Goal: Task Accomplishment & Management: Manage account settings

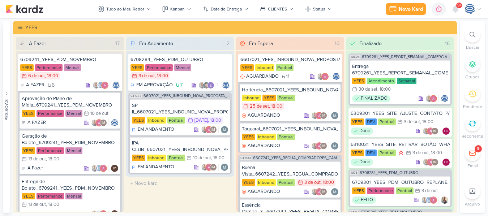
click at [476, 38] on div at bounding box center [472, 35] width 16 height 16
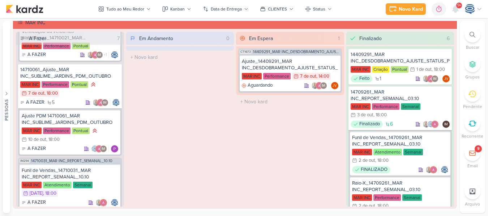
scroll to position [261, 0]
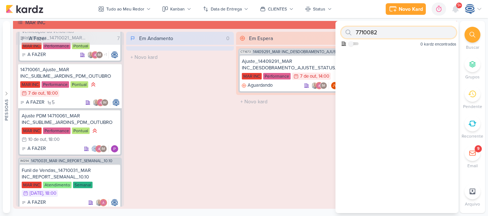
paste input "14710061"
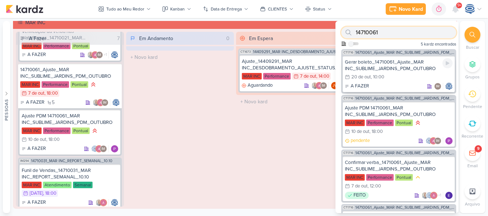
type input "14710061"
click at [396, 66] on div "Gerar boleto_14710061_Ajuste_MAR INC_SUBLIME_JARDINS_PDM_OUTUBRO" at bounding box center [399, 65] width 108 height 13
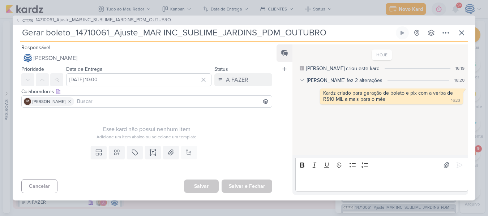
click at [117, 17] on span "14710061_Ajuste_MAR INC_SUBLIME_JARDINS_PDM_OUTUBRO" at bounding box center [103, 20] width 135 height 7
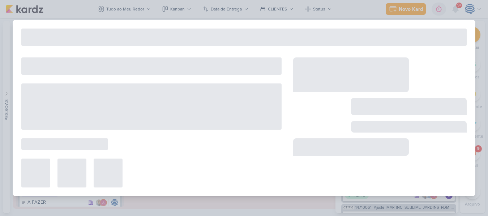
type input "14710061_Ajuste_MAR INC_SUBLIME_JARDINS_PDM_OUTUBRO"
type input "[DATE] 18:00"
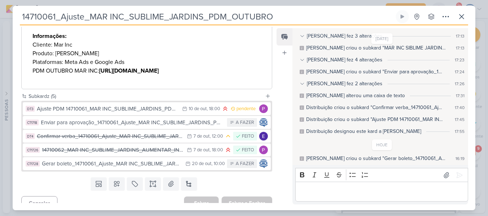
scroll to position [0, 0]
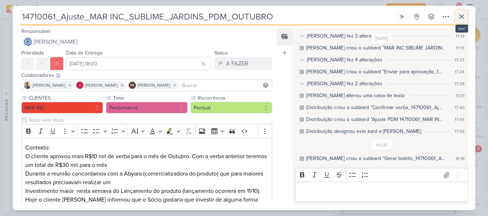
click at [465, 13] on icon at bounding box center [461, 16] width 9 height 9
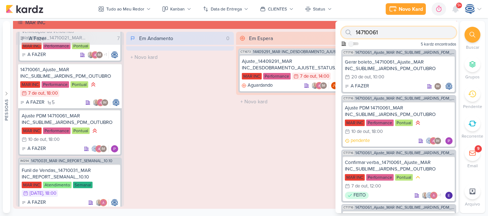
click at [416, 33] on input "14710061" at bounding box center [398, 33] width 115 height 12
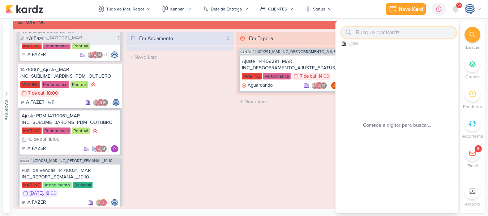
paste input "14710062"
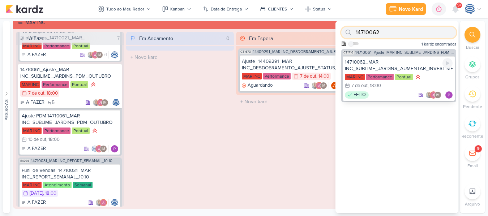
type input "14710062"
click at [403, 65] on div "14710062_MAR INC_SUBLIME_JARDINS_AUMENTAR_INVESTIMENTO_CAMPANHA" at bounding box center [399, 65] width 108 height 13
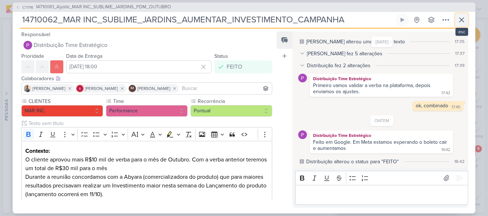
click at [464, 19] on icon at bounding box center [461, 20] width 9 height 9
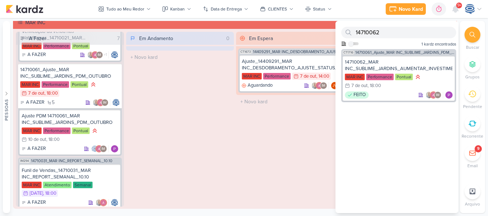
click at [417, 36] on div "14710062 Como admin, ative para buscar em todos os kardz da organização 1 kardz…" at bounding box center [396, 35] width 123 height 28
click at [417, 36] on input "14710062" at bounding box center [398, 33] width 115 height 12
paste input "6310062_"
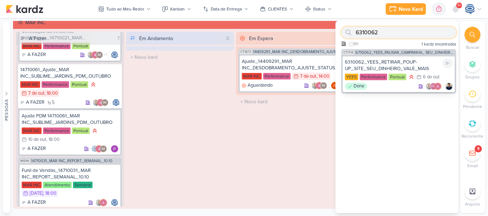
type input "6310062"
click at [410, 65] on div "6310062_YEES_RETIRAR_POUP-UP_SITE_SEU_DINHEIRO_VALE_MAIS" at bounding box center [399, 65] width 108 height 13
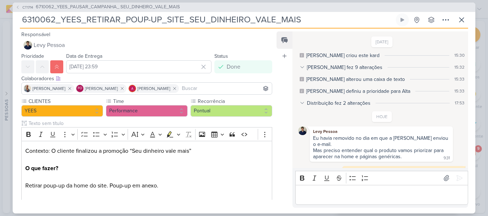
click at [185, 91] on input at bounding box center [225, 88] width 90 height 9
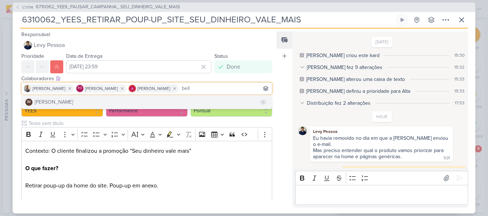
type input "bell"
click at [181, 108] on button "IM [PERSON_NAME]" at bounding box center [147, 102] width 250 height 13
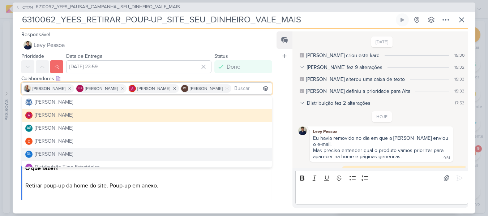
click at [209, 183] on p "Contexto: O cliente finalizou a promoção “Seu dinheiro vale mais” O que fazer? …" at bounding box center [146, 177] width 243 height 61
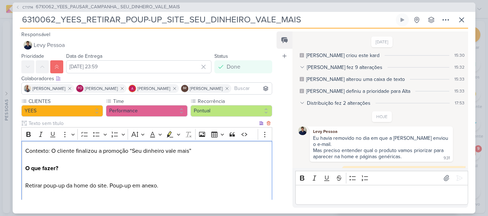
scroll to position [95, 0]
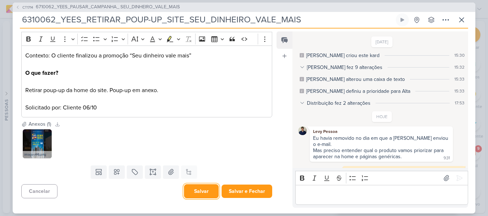
click at [202, 189] on button "Salvar" at bounding box center [201, 191] width 35 height 14
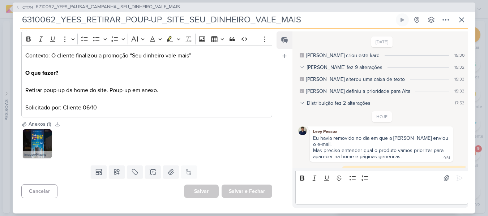
scroll to position [50, 0]
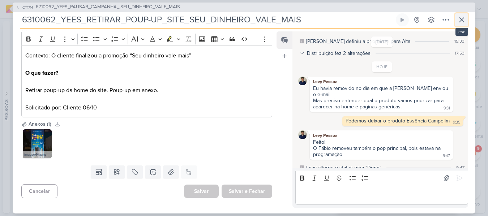
click at [460, 22] on icon at bounding box center [461, 20] width 9 height 9
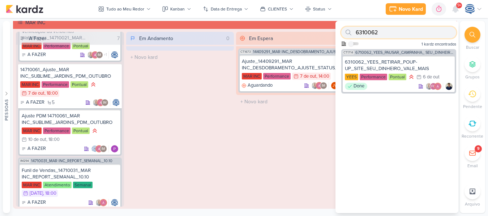
click at [408, 29] on input "6310062" at bounding box center [398, 33] width 115 height 12
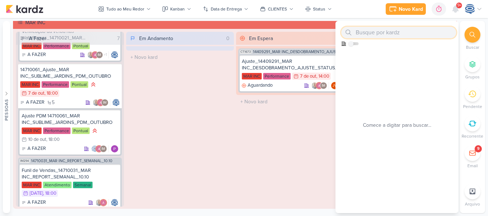
paste input "14710062"
click at [408, 29] on input "14710062" at bounding box center [398, 33] width 115 height 12
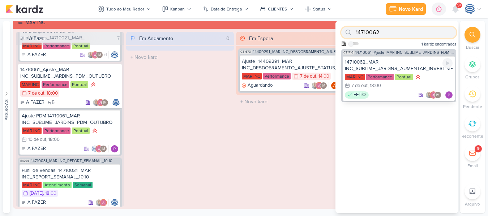
type input "14710062"
click at [417, 62] on div "14710062_MAR INC_SUBLIME_JARDINS_AUMENTAR_INVESTIMENTO_CAMPANHA" at bounding box center [399, 65] width 108 height 13
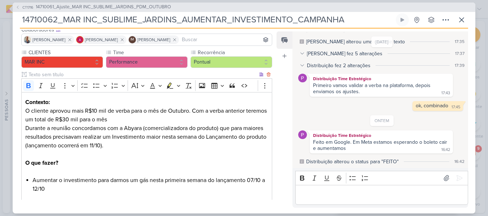
scroll to position [140, 0]
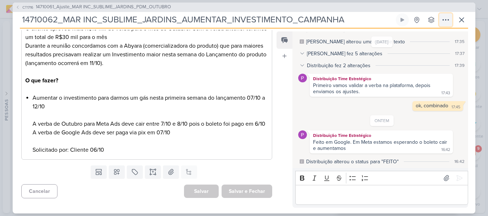
click at [442, 22] on icon at bounding box center [445, 20] width 9 height 9
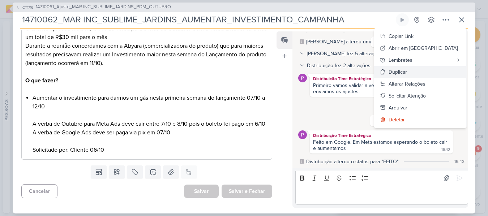
click at [407, 73] on div "Duplicar" at bounding box center [397, 72] width 18 height 8
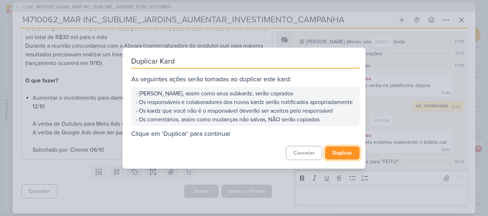
click at [342, 155] on button "Duplicar" at bounding box center [342, 152] width 35 height 13
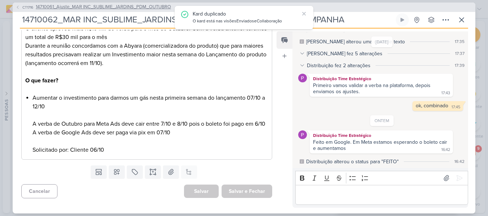
click at [86, 8] on span "14710061_Ajuste_MAR INC_SUBLIME_JARDINS_PDM_OUTUBRO" at bounding box center [103, 7] width 135 height 7
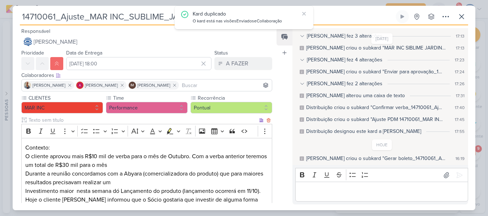
scroll to position [333, 0]
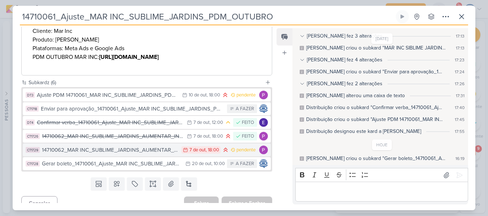
click at [121, 146] on div "14710062_MAR INC_SUBLIME_JARDINS_AUMENTAR_INVESTIMENTO_CAMPANHA - cópia" at bounding box center [110, 150] width 136 height 8
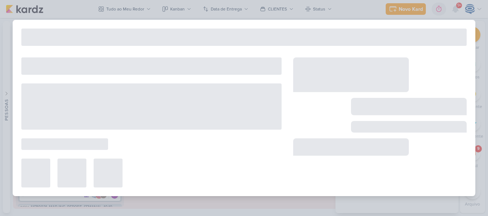
type input "14710062_MAR INC_SUBLIME_JARDINS_AUMENTAR_INVESTIMENTO_CAMPANHA - cópia"
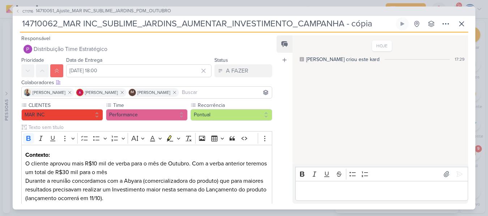
drag, startPoint x: 369, startPoint y: 25, endPoint x: 342, endPoint y: 24, distance: 27.1
click at [342, 24] on input "14710062_MAR INC_SUBLIME_JARDINS_AUMENTAR_INVESTIMENTO_CAMPANHA - cópia" at bounding box center [207, 23] width 374 height 13
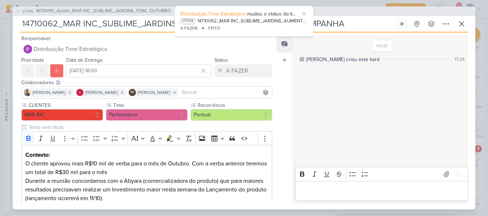
click at [22, 23] on input "14710062_MAR INC_SUBLIME_JARDINS_AUMENTAR_INVESTIMENTO_CAMPANHA" at bounding box center [207, 23] width 374 height 13
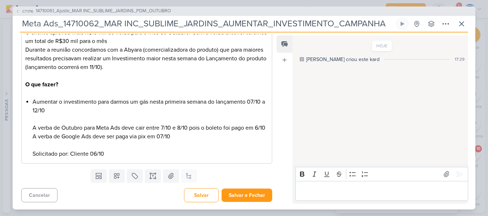
scroll to position [138, 0]
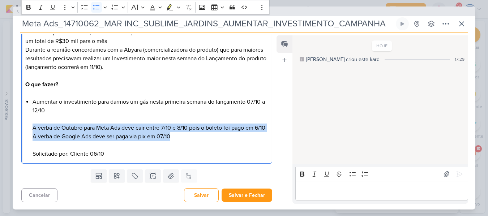
drag, startPoint x: 181, startPoint y: 139, endPoint x: 66, endPoint y: 132, distance: 114.4
click at [66, 132] on li "Aumentar o investimento para darmos um gás nesta primeira semana do lançamento …" at bounding box center [151, 128] width 236 height 61
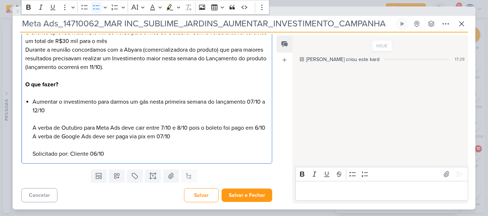
click at [33, 121] on li "Aumentar o investimento para darmos um gás nesta primeira semana do lançamento …" at bounding box center [151, 128] width 236 height 61
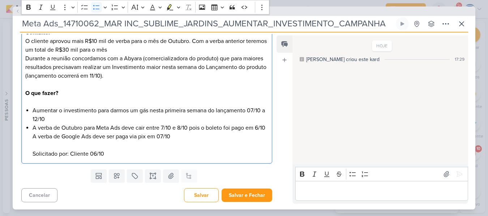
scroll to position [131, 0]
drag, startPoint x: 151, startPoint y: 128, endPoint x: 192, endPoint y: 119, distance: 41.5
click at [192, 124] on li "A verba de Outubro para Meta Ads deve cair entre 7/10 e 8/10 pois o boleto foi …" at bounding box center [151, 141] width 236 height 35
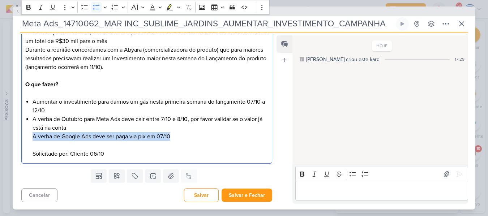
drag, startPoint x: 195, startPoint y: 137, endPoint x: 28, endPoint y: 135, distance: 167.3
click at [28, 135] on div "Contexto: O cliente aprovou mais R$10 mil de verba para o mês de Outubro. Com a…" at bounding box center [146, 89] width 251 height 150
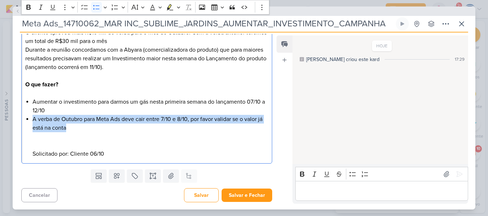
drag, startPoint x: 77, startPoint y: 128, endPoint x: 29, endPoint y: 120, distance: 49.2
click at [29, 120] on div "Contexto: O cliente aprovou mais R$10 mil de verba para o mês de Outubro. Com a…" at bounding box center [146, 89] width 251 height 150
copy li "A verba de Outubro para Meta Ads deve cair entre 7/10 e 8/10, por favor validar…"
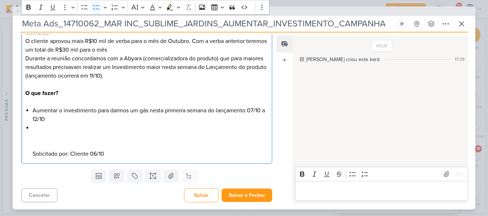
scroll to position [114, 0]
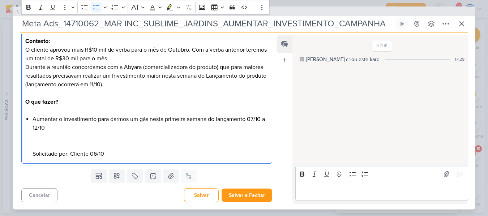
click at [32, 120] on div "Contexto: O cliente aprovou mais R$10 mil de verba para o mês de Outubro. Com a…" at bounding box center [146, 97] width 251 height 133
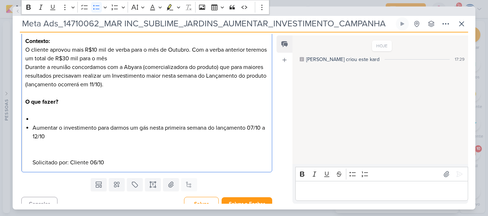
scroll to position [122, 0]
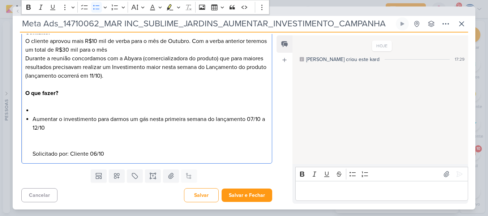
click at [39, 110] on li "Editor editing area: main" at bounding box center [151, 110] width 236 height 9
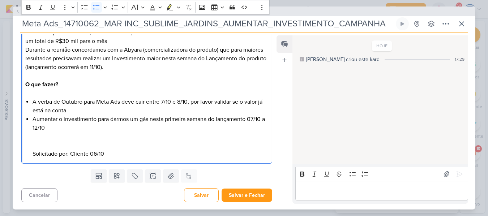
click at [60, 130] on li "Aumentar o investimento para darmos um gás nesta primeira semana do lançamento …" at bounding box center [151, 136] width 236 height 43
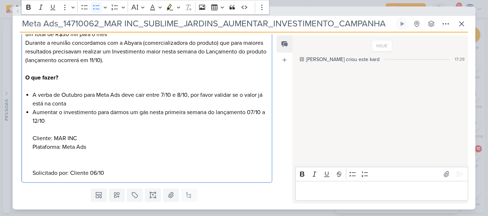
scroll to position [157, 0]
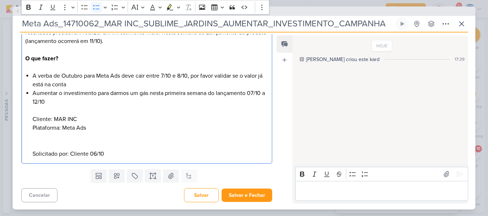
click at [80, 145] on li "Aumentar o investimento para darmos um gás nesta primeira semana do lançamento …" at bounding box center [151, 123] width 236 height 69
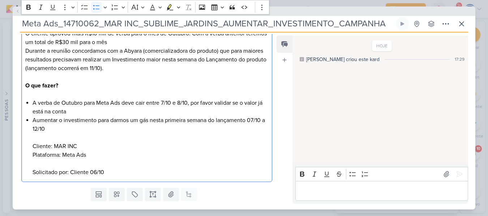
scroll to position [118, 0]
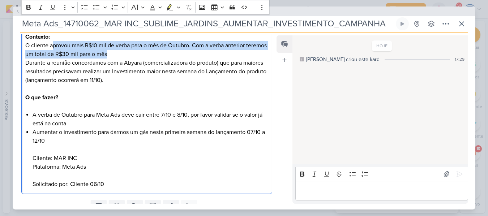
drag, startPoint x: 52, startPoint y: 45, endPoint x: 137, endPoint y: 56, distance: 86.0
click at [137, 56] on p "Contexto: O cliente aprovou mais R$10 mil de verba para o mês de Outubro. Com a…" at bounding box center [146, 59] width 243 height 52
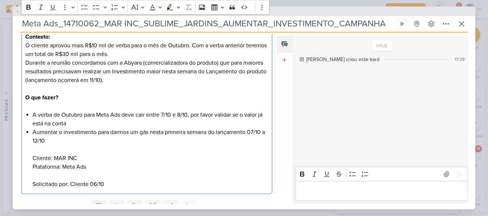
click at [133, 53] on p "Contexto: O cliente aprovou mais R$10 mil de verba para o mês de Outubro. Com a…" at bounding box center [146, 59] width 243 height 52
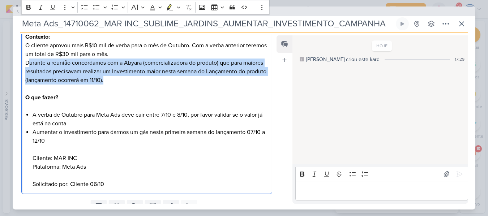
drag, startPoint x: 29, startPoint y: 64, endPoint x: 167, endPoint y: 81, distance: 139.1
click at [167, 81] on p "Contexto: O cliente aprovou mais R$10 mil de verba para o mês de Outubro. Com a…" at bounding box center [146, 59] width 243 height 52
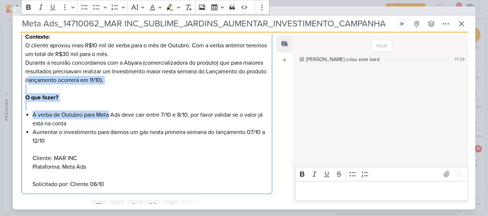
drag, startPoint x: 59, startPoint y: 83, endPoint x: 108, endPoint y: 112, distance: 57.3
click at [108, 112] on div "Contexto: O cliente aprovou mais R$10 mil de verba para o mês de Outubro. Com a…" at bounding box center [146, 110] width 251 height 167
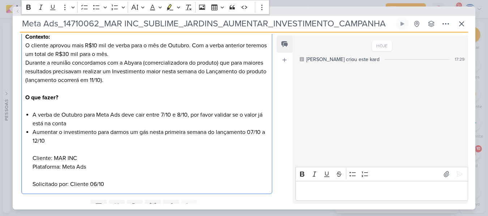
click at [121, 121] on li "A verba de Outubro para Meta Ads deve cair entre 7/10 e 8/10, por favor validar…" at bounding box center [151, 119] width 236 height 17
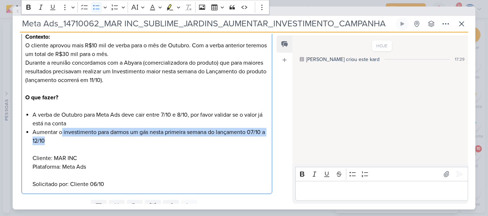
drag, startPoint x: 61, startPoint y: 133, endPoint x: 112, endPoint y: 142, distance: 52.0
click at [112, 142] on li "Aumentar o investimento para darmos um gás nesta primeira semana do lançamento …" at bounding box center [151, 158] width 236 height 61
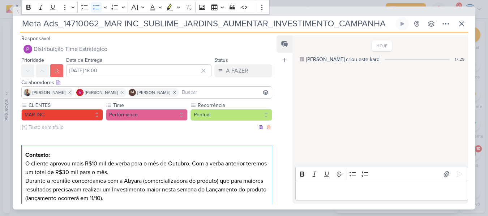
scroll to position [149, 0]
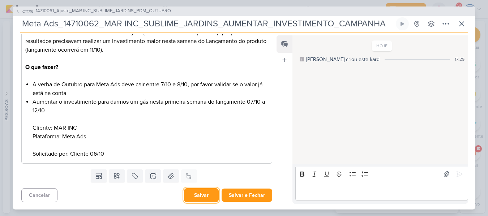
click at [193, 193] on button "Salvar" at bounding box center [201, 195] width 35 height 14
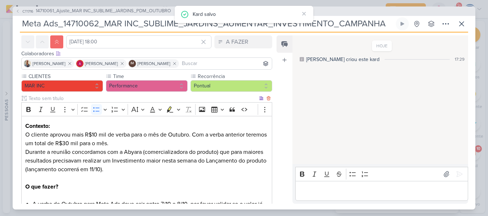
scroll to position [0, 0]
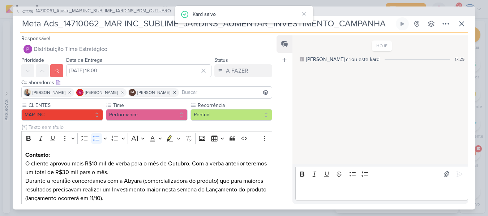
click at [114, 8] on span "14710061_Ajuste_MAR INC_SUBLIME_JARDINS_PDM_OUTUBRO" at bounding box center [103, 11] width 135 height 7
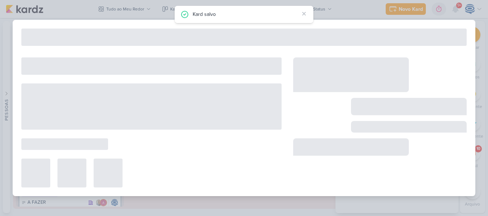
type input "14710061_Ajuste_MAR INC_SUBLIME_JARDINS_PDM_OUTUBRO"
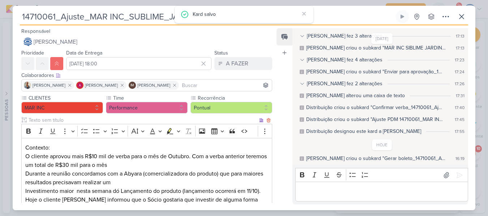
scroll to position [333, 0]
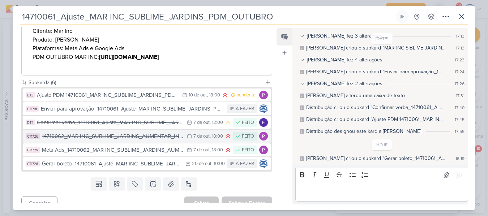
click at [111, 132] on div "14710062_MAR INC_SUBLIME_JARDINS_AUMENTAR_INVESTIMENTO_CAMPANHA" at bounding box center [112, 136] width 141 height 8
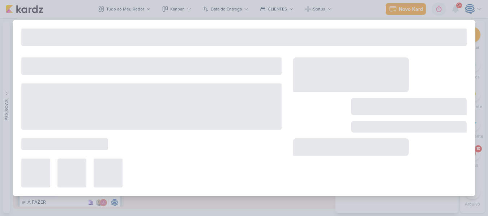
type input "14710062_MAR INC_SUBLIME_JARDINS_AUMENTAR_INVESTIMENTO_CAMPANHA"
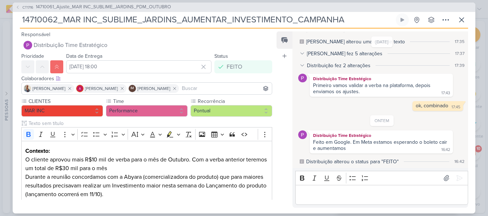
scroll to position [140, 0]
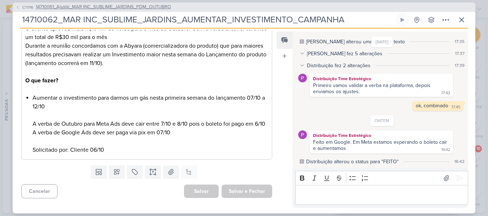
click at [56, 5] on span "14710061_Ajuste_MAR INC_SUBLIME_JARDINS_PDM_OUTUBRO" at bounding box center [103, 7] width 135 height 7
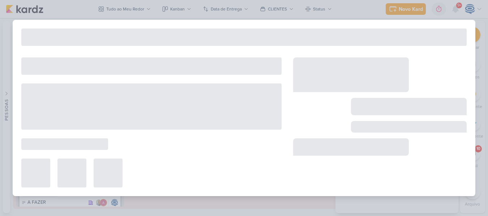
type input "14710061_Ajuste_MAR INC_SUBLIME_JARDINS_PDM_OUTUBRO"
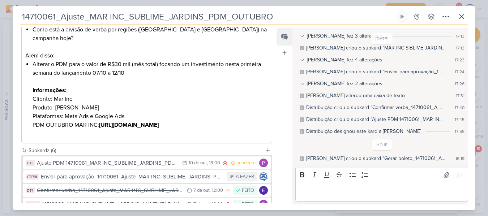
scroll to position [333, 0]
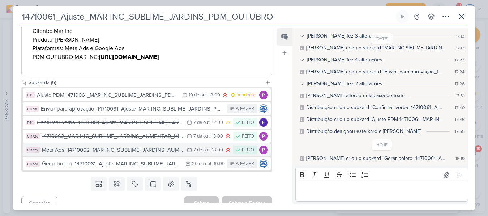
click at [86, 146] on div "Meta Ads_14710062_MAR INC_SUBLIME_JARDINS_AUMENTAR_INVESTIMENTO_CAMPANHA" at bounding box center [112, 150] width 141 height 8
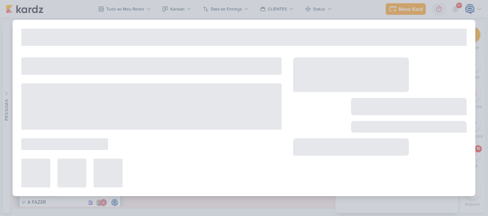
type input "Meta Ads_14710062_MAR INC_SUBLIME_JARDINS_AUMENTAR_INVESTIMENTO_CAMPANHA"
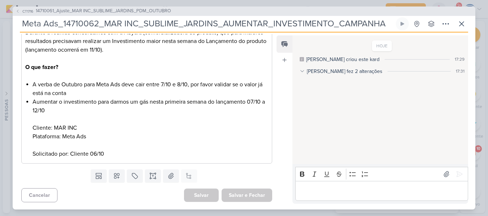
scroll to position [0, 0]
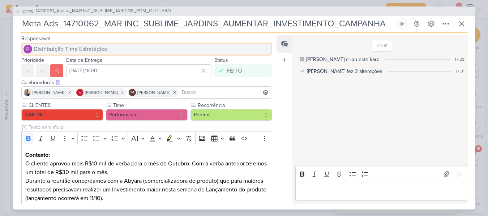
click at [111, 51] on button "Distribuição Time Estratégico" at bounding box center [146, 49] width 251 height 13
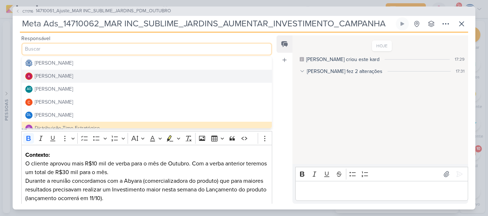
click at [102, 75] on button "[PERSON_NAME]" at bounding box center [147, 76] width 250 height 13
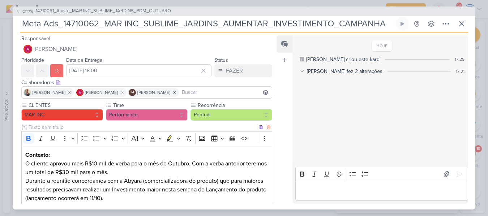
scroll to position [149, 0]
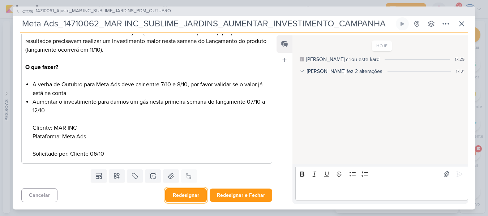
click at [182, 198] on button "Redesignar" at bounding box center [186, 195] width 42 height 14
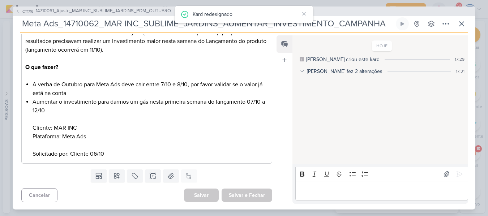
scroll to position [0, 0]
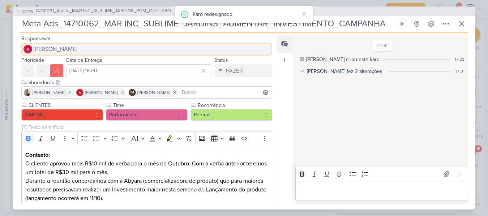
click at [82, 50] on button "[PERSON_NAME]" at bounding box center [146, 49] width 251 height 13
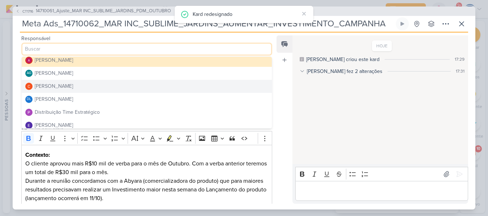
scroll to position [17, 0]
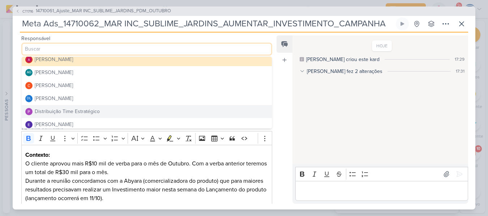
click at [87, 112] on div "Distribuição Time Estratégico" at bounding box center [67, 112] width 65 height 8
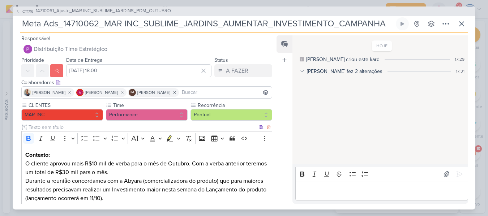
scroll to position [149, 0]
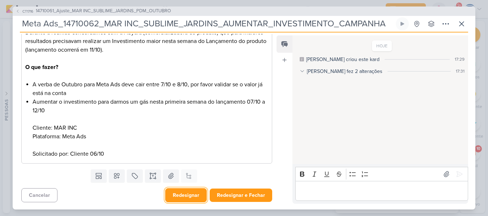
click at [186, 192] on button "Redesignar" at bounding box center [186, 195] width 42 height 14
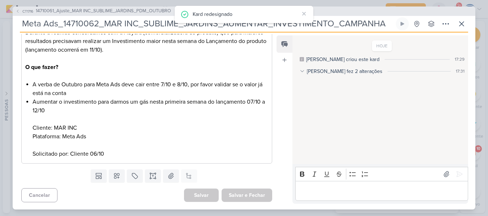
scroll to position [0, 0]
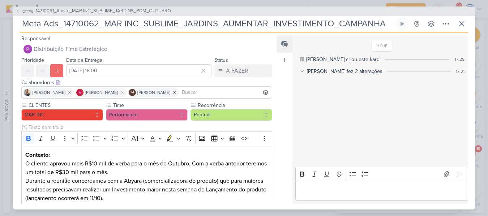
drag, startPoint x: 383, startPoint y: 24, endPoint x: 7, endPoint y: 14, distance: 375.9
click at [7, 14] on div "CT1716 14710061_Ajuste_MAR INC_SUBLIME_JARDINS_PDM_OUTUBRO Meta Ads_14710062_MA…" at bounding box center [244, 108] width 488 height 216
click at [304, 132] on div "HOJE [PERSON_NAME] criou este kard 17:29 [PERSON_NAME] fez 2 alterações 17:31 […" at bounding box center [379, 100] width 175 height 128
click at [459, 21] on icon at bounding box center [461, 24] width 9 height 9
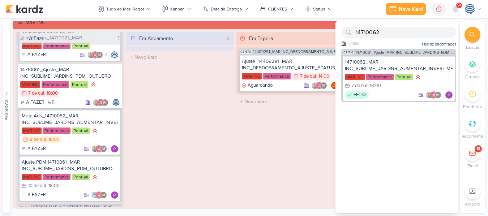
click at [471, 34] on icon at bounding box center [472, 35] width 6 height 6
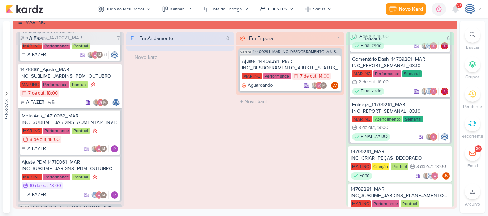
scroll to position [518, 0]
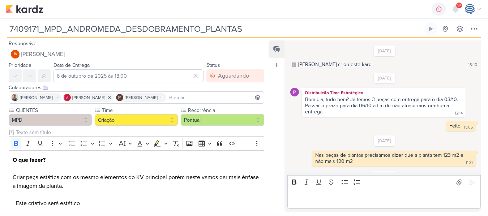
scroll to position [154, 0]
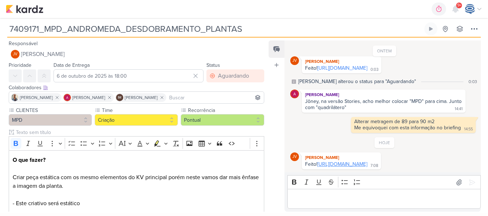
click at [330, 161] on link "https://drive.google.com/drive/folders/1AZVe02TWRSiOw9h744ieTv7M9WHfGnR6?usp=sh…" at bounding box center [342, 164] width 50 height 6
drag, startPoint x: 250, startPoint y: 30, endPoint x: 8, endPoint y: 26, distance: 242.8
click at [8, 26] on input "7409171_MPD_ANDROMEDA_DESDOBRAMENTO_PLANTAS" at bounding box center [215, 28] width 416 height 13
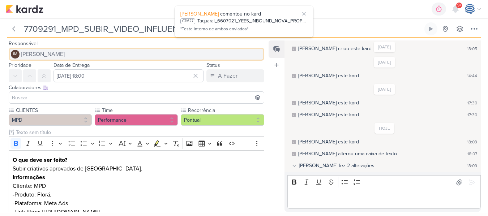
click at [87, 50] on button "IM Isabella Machado Guimarães" at bounding box center [136, 54] width 255 height 13
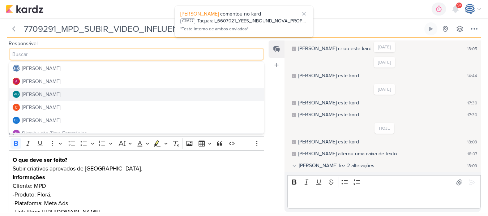
scroll to position [44, 0]
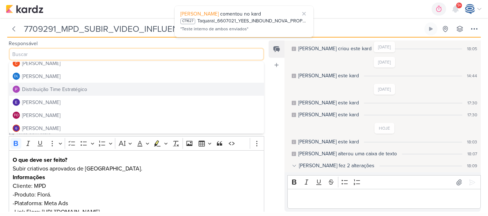
click at [60, 88] on div "Distribuição Time Estratégico" at bounding box center [54, 90] width 65 height 8
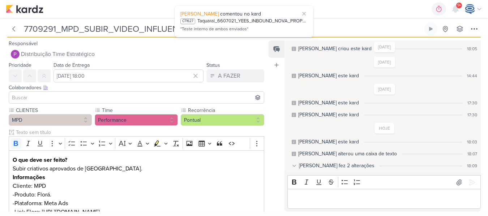
click at [61, 97] on input at bounding box center [136, 97] width 252 height 9
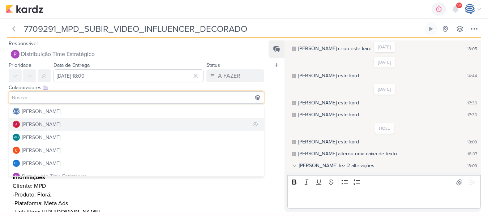
click at [46, 124] on div "[PERSON_NAME]" at bounding box center [41, 125] width 38 height 8
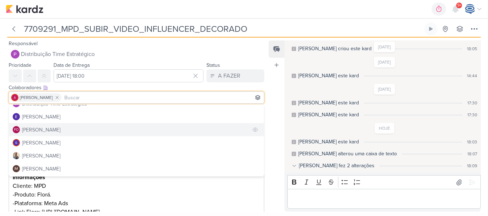
scroll to position [73, 0]
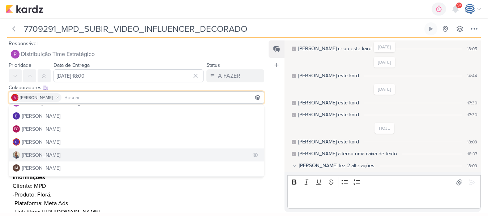
click at [48, 154] on button "[PERSON_NAME]" at bounding box center [136, 155] width 255 height 13
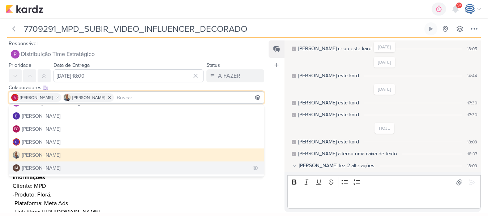
click at [49, 166] on div "[PERSON_NAME]" at bounding box center [41, 168] width 38 height 8
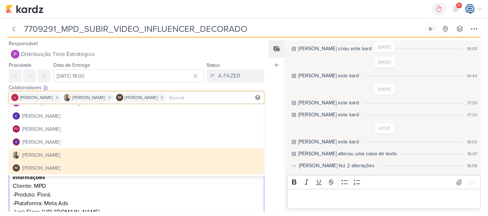
click at [66, 186] on p "Cliente: MPD" at bounding box center [137, 186] width 248 height 9
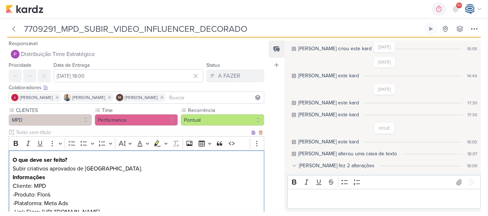
scroll to position [50, 0]
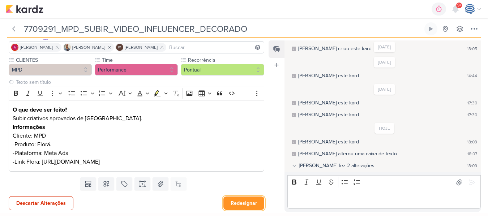
click at [234, 202] on button "Redesignar" at bounding box center [243, 203] width 41 height 13
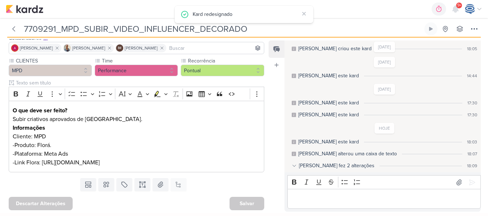
scroll to position [0, 0]
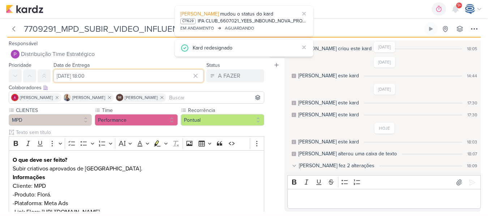
click at [133, 76] on input "10 de outubro de 2025 às 18:00" at bounding box center [128, 75] width 150 height 13
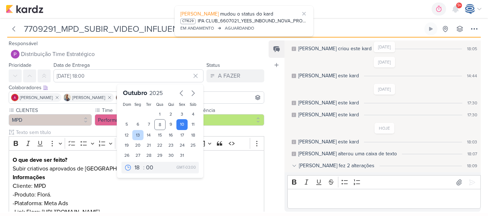
click at [133, 132] on div "13" at bounding box center [137, 135] width 11 height 10
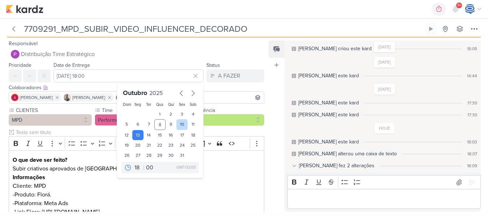
click at [178, 125] on div "10" at bounding box center [181, 124] width 11 height 11
click at [137, 139] on div "13" at bounding box center [137, 135] width 11 height 10
type input "13 de outubro de 2025 às 18:00"
click at [136, 189] on p "Cliente: MPD" at bounding box center [137, 186] width 248 height 9
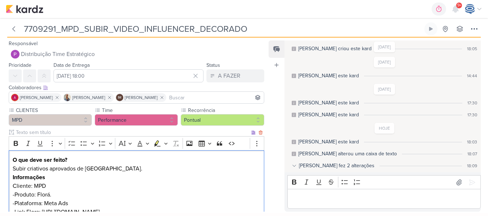
scroll to position [50, 0]
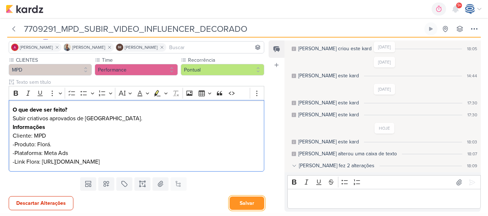
click at [236, 206] on button "Salvar" at bounding box center [246, 203] width 35 height 13
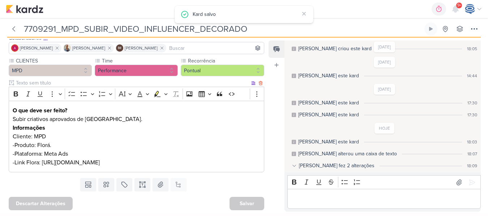
scroll to position [0, 0]
